Goal: Check status: Check status

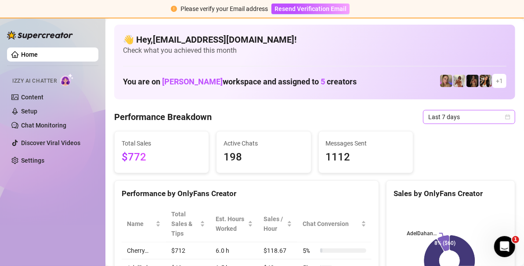
click at [505, 118] on icon "calendar" at bounding box center [507, 116] width 5 height 5
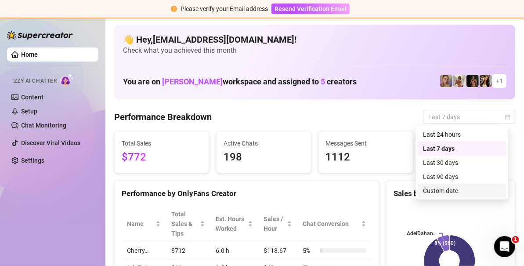
click at [454, 189] on div "Custom date" at bounding box center [462, 191] width 78 height 10
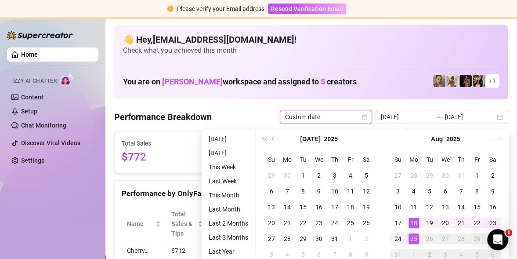
type input "[DATE]"
click at [417, 241] on div "25" at bounding box center [413, 238] width 11 height 11
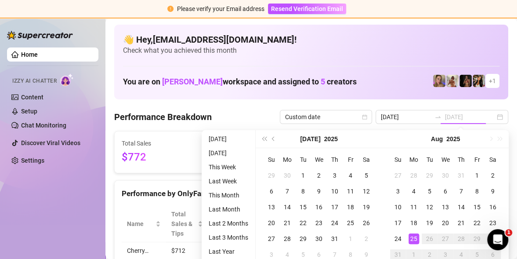
click at [417, 241] on div "25" at bounding box center [413, 238] width 11 height 11
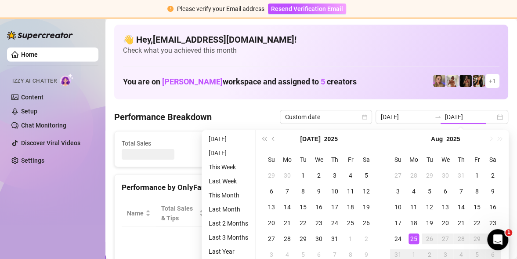
type input "[DATE]"
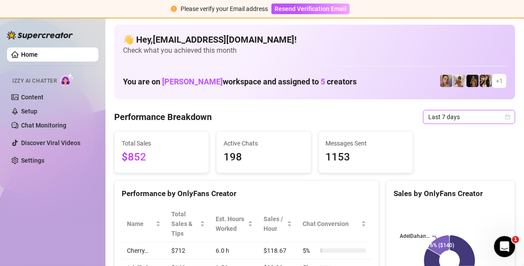
click at [504, 116] on div "Last 7 days" at bounding box center [469, 117] width 92 height 14
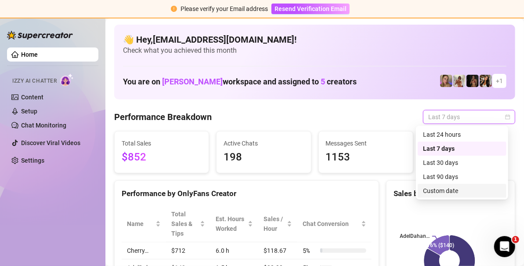
click at [448, 190] on div "Custom date" at bounding box center [462, 191] width 78 height 10
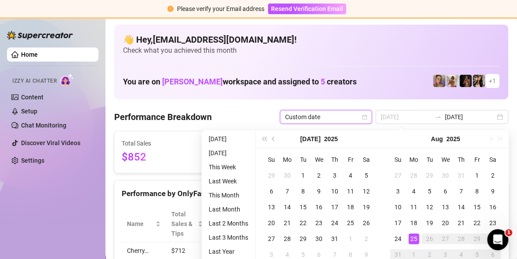
type input "[DATE]"
click at [413, 238] on div "25" at bounding box center [413, 238] width 11 height 11
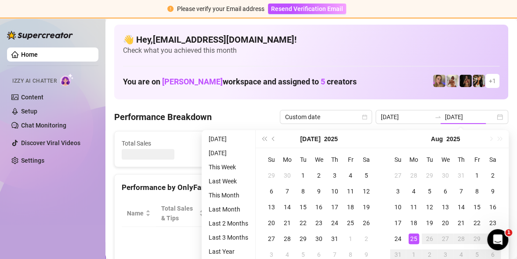
type input "[DATE]"
